Goal: Task Accomplishment & Management: Manage account settings

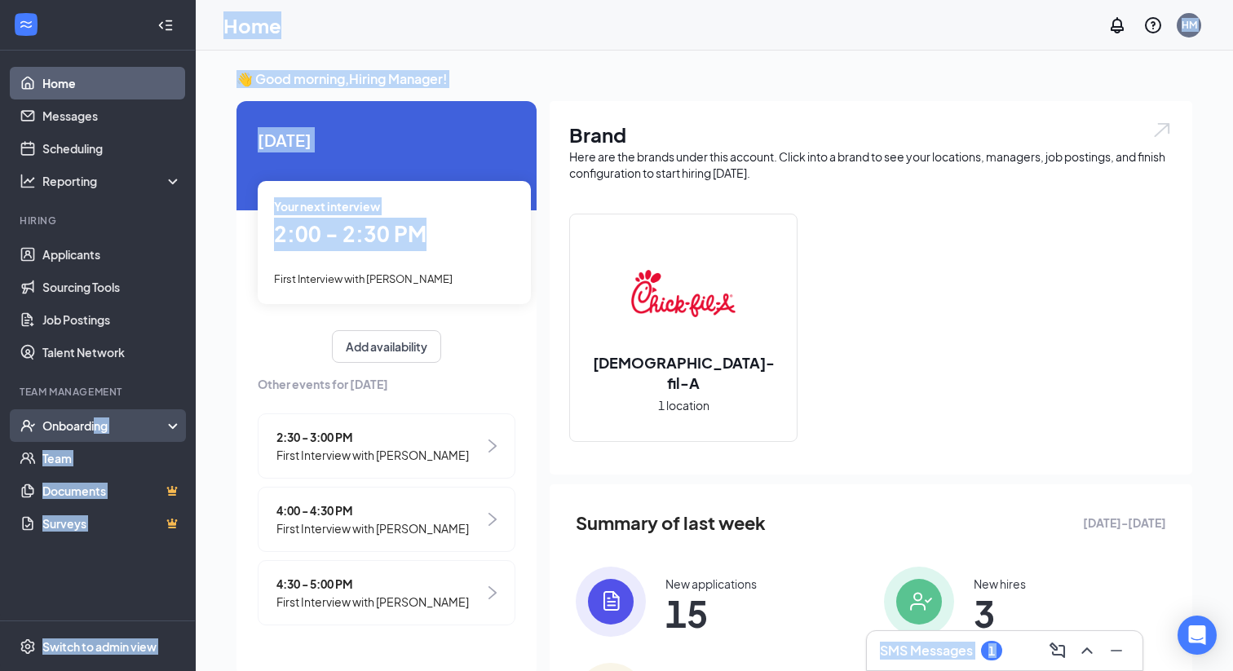
drag, startPoint x: 347, startPoint y: 254, endPoint x: 98, endPoint y: 429, distance: 304.5
click at [98, 429] on div "Home Messages Scheduling Reporting Hiring Applicants Sourcing Tools Job Posting…" at bounding box center [616, 398] width 1233 height 797
click at [98, 429] on div "Onboarding" at bounding box center [105, 426] width 126 height 16
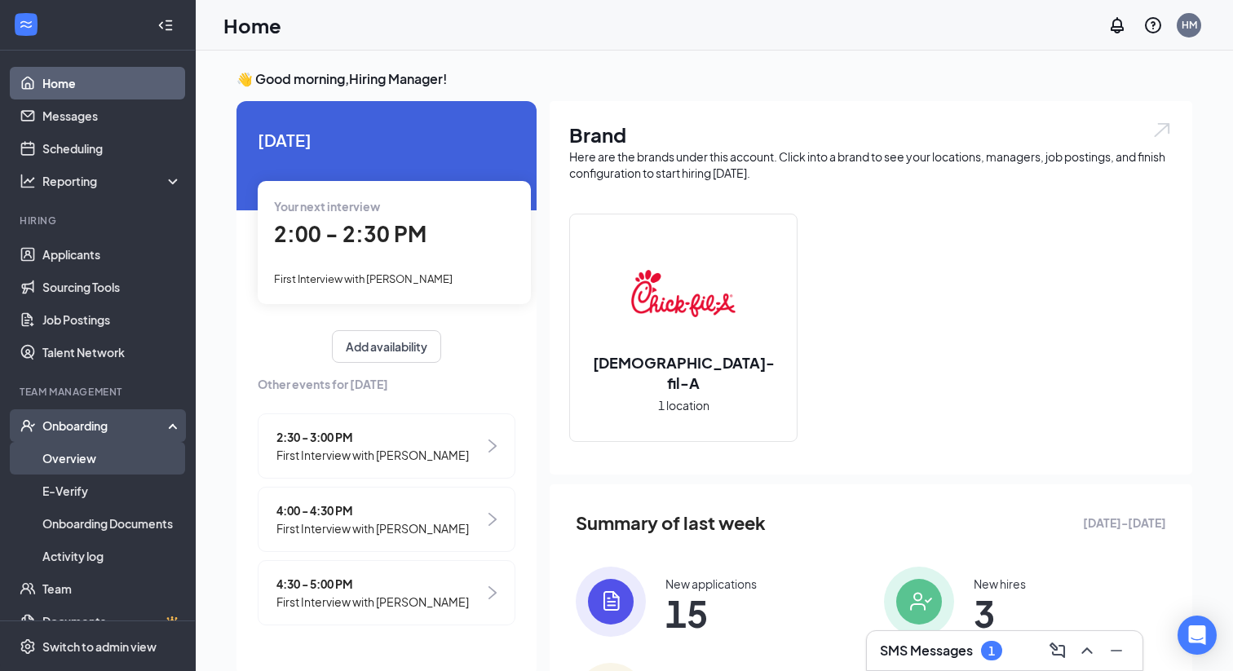
click at [63, 455] on link "Overview" at bounding box center [111, 458] width 139 height 33
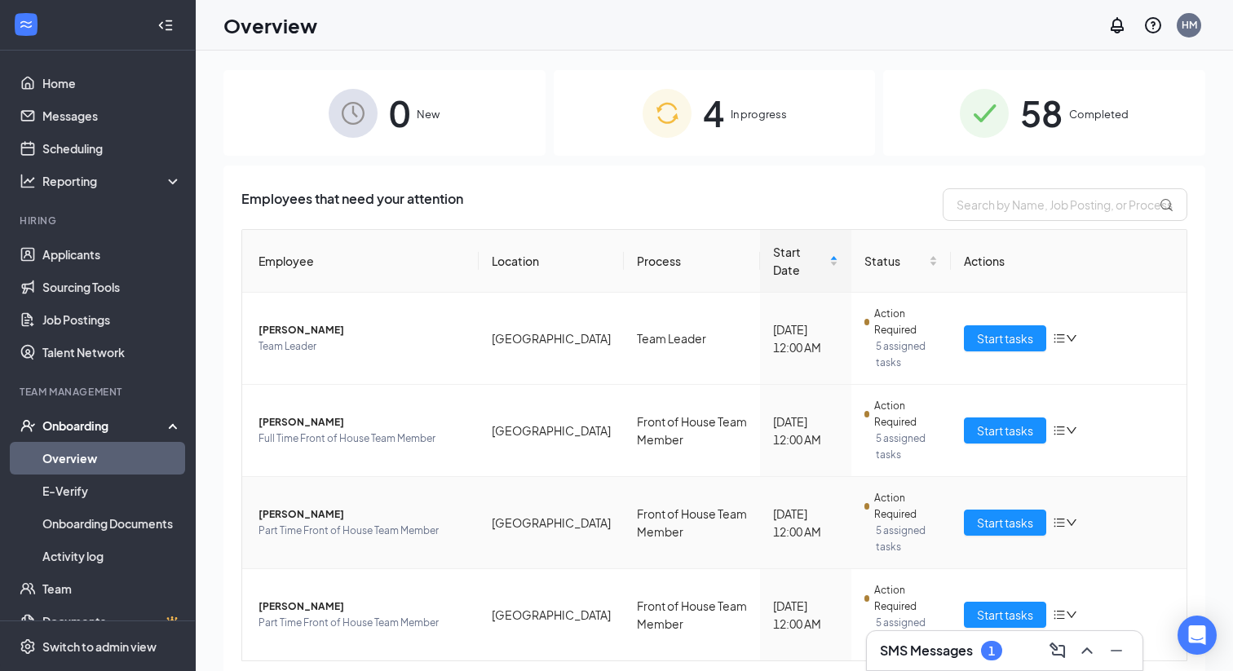
scroll to position [29, 0]
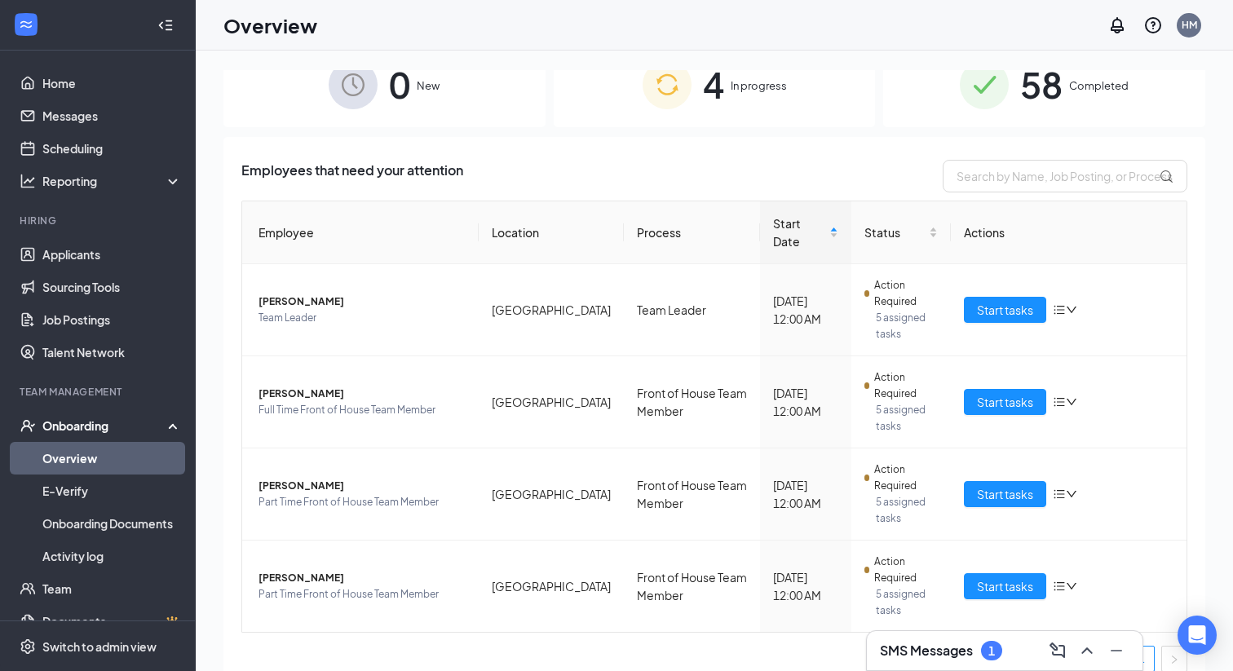
click at [933, 651] on h3 "SMS Messages" at bounding box center [926, 651] width 93 height 18
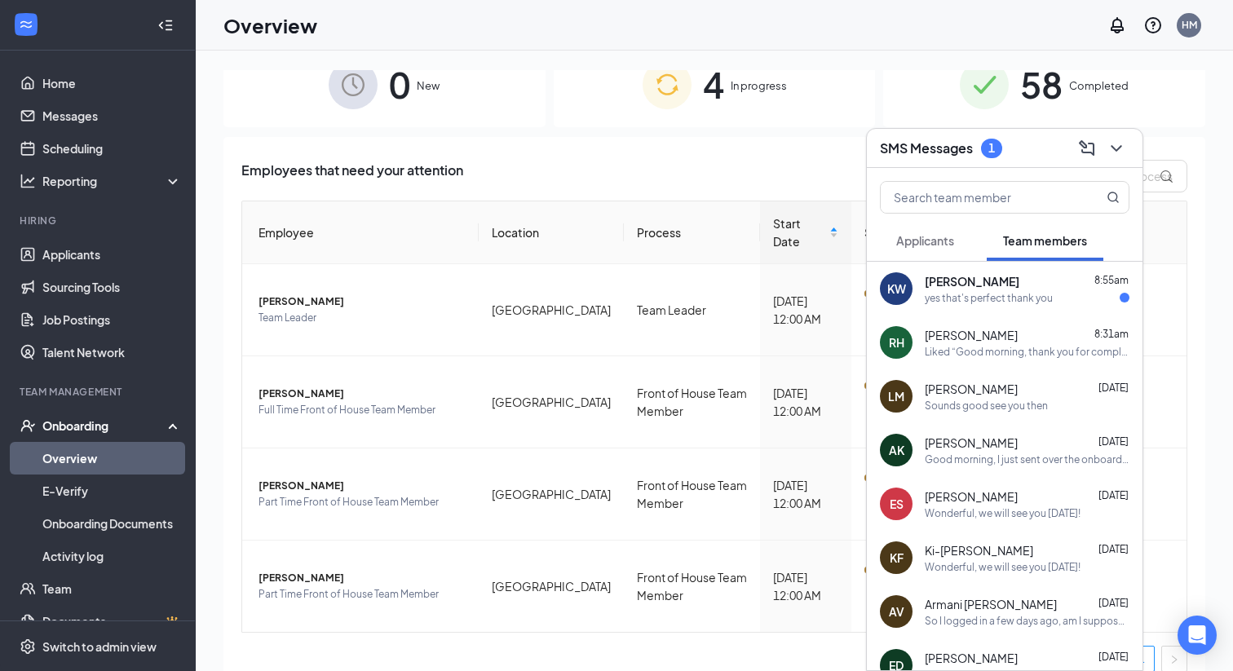
click at [997, 437] on span "[PERSON_NAME]" at bounding box center [971, 443] width 93 height 16
